Goal: Navigation & Orientation: Find specific page/section

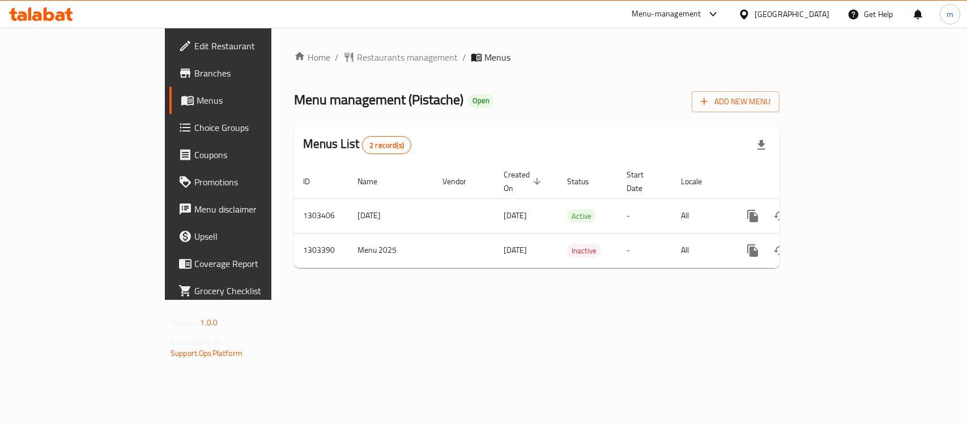
click at [813, 10] on div "[GEOGRAPHIC_DATA]" at bounding box center [791, 14] width 75 height 12
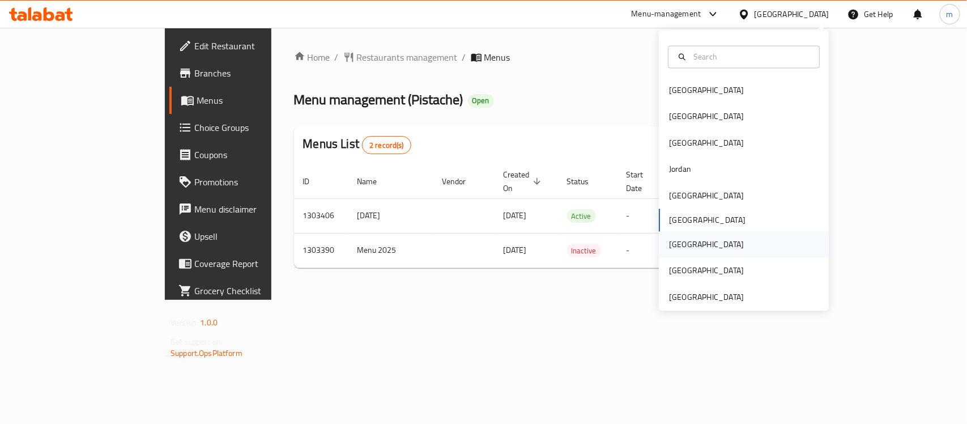
click at [675, 244] on div "[GEOGRAPHIC_DATA]" at bounding box center [706, 244] width 75 height 12
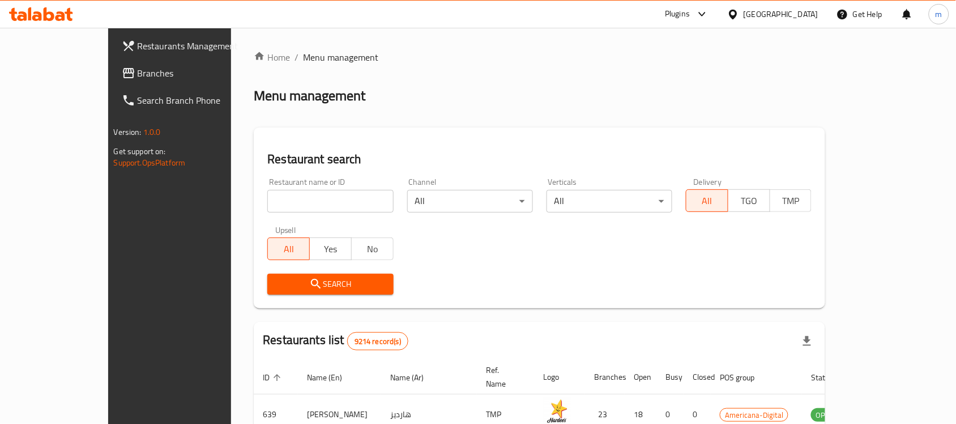
click at [138, 74] on span "Branches" at bounding box center [198, 73] width 121 height 14
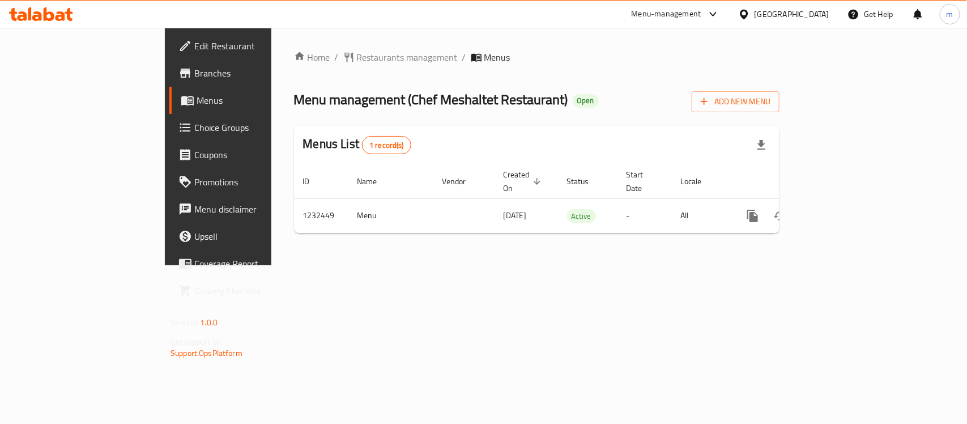
click at [819, 12] on div "[GEOGRAPHIC_DATA]" at bounding box center [791, 14] width 75 height 12
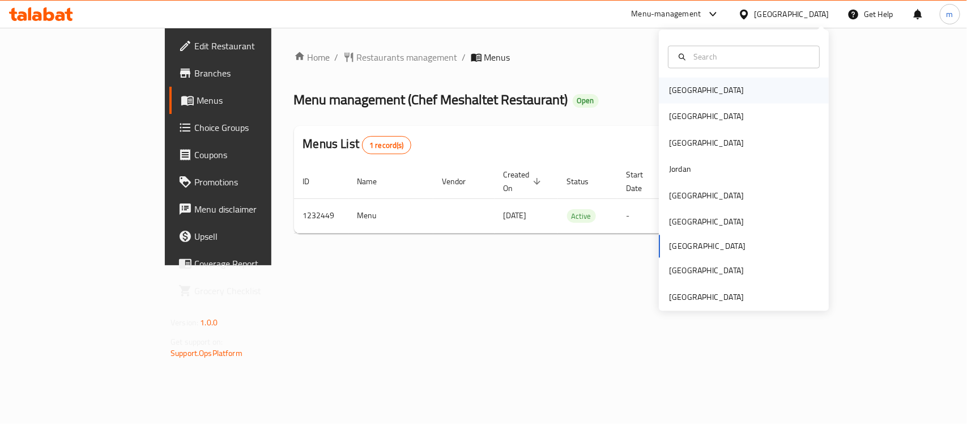
click at [684, 93] on div "[GEOGRAPHIC_DATA]" at bounding box center [706, 90] width 75 height 12
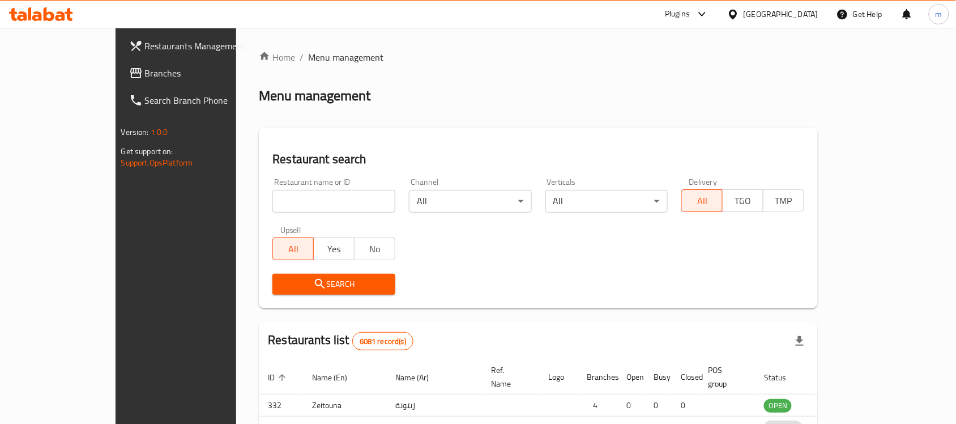
click at [54, 75] on div at bounding box center [478, 212] width 956 height 424
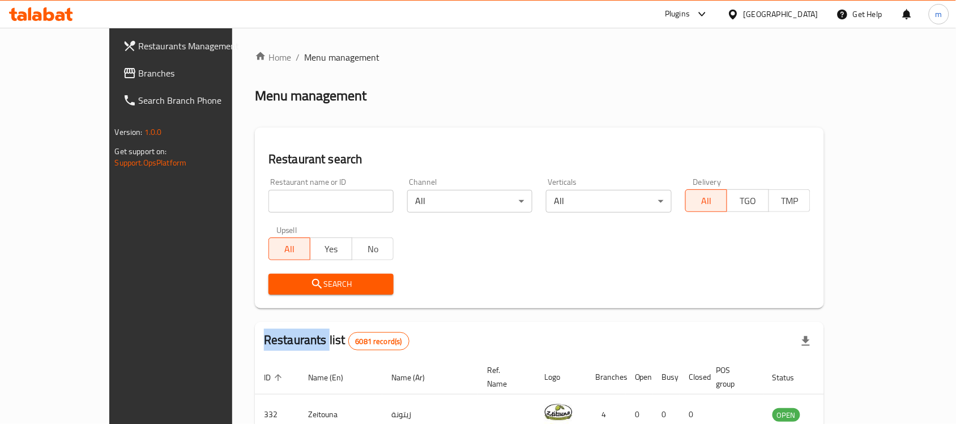
click at [109, 75] on div "Restaurants Management Branches Search Branch Phone Version: 1.0.0 Get support …" at bounding box center [477, 394] width 737 height 733
click at [139, 75] on span "Branches" at bounding box center [199, 73] width 121 height 14
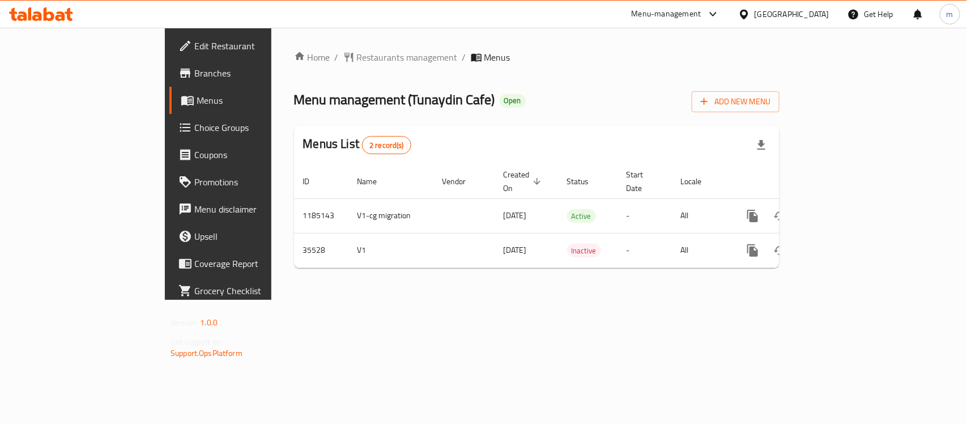
click at [813, 12] on div "[GEOGRAPHIC_DATA]" at bounding box center [791, 14] width 75 height 12
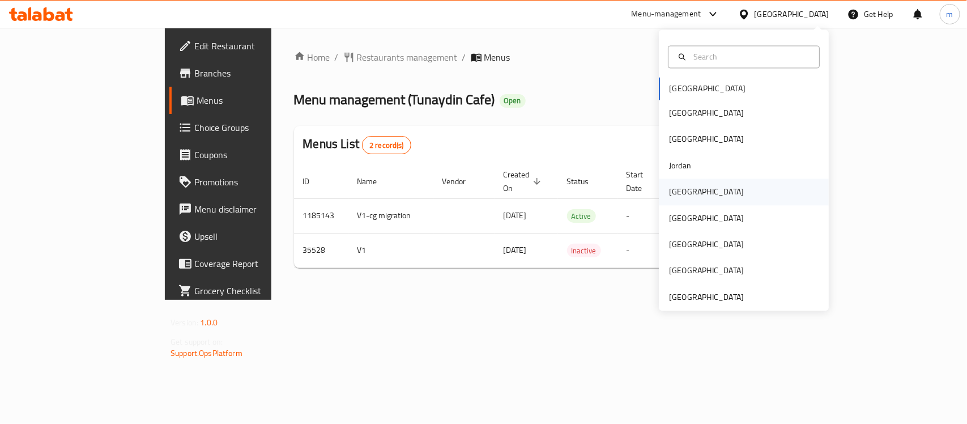
click at [691, 184] on div "[GEOGRAPHIC_DATA]" at bounding box center [706, 192] width 93 height 26
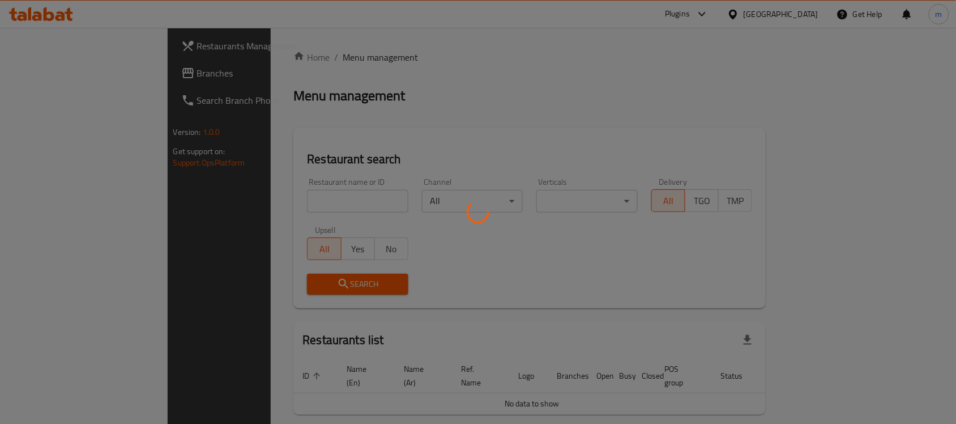
click at [67, 69] on div at bounding box center [478, 212] width 956 height 424
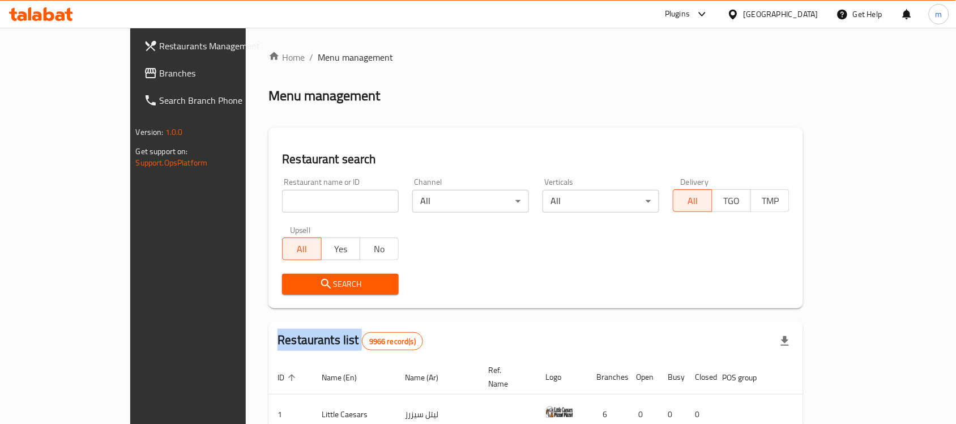
click at [67, 69] on div at bounding box center [478, 212] width 956 height 424
click at [160, 69] on span "Branches" at bounding box center [220, 73] width 121 height 14
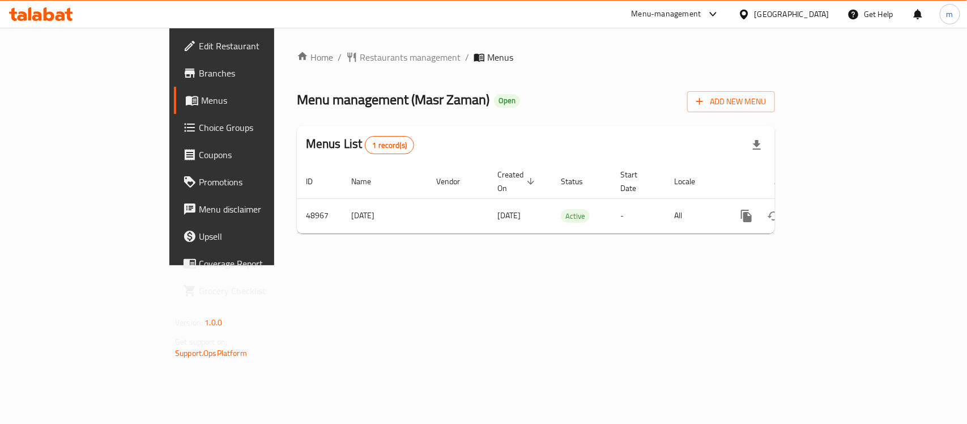
click at [808, 20] on div "[GEOGRAPHIC_DATA]" at bounding box center [791, 14] width 75 height 12
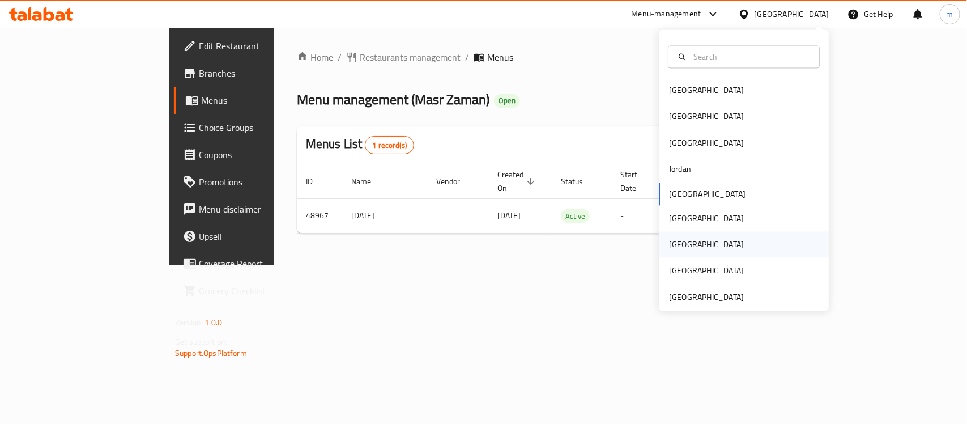
click at [697, 246] on div "[GEOGRAPHIC_DATA]" at bounding box center [744, 245] width 170 height 26
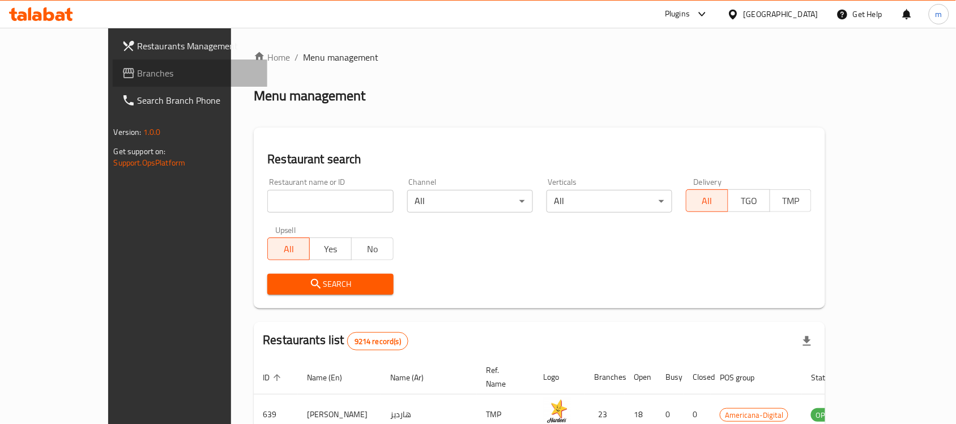
click at [113, 82] on link "Branches" at bounding box center [190, 72] width 155 height 27
